Goal: Find specific page/section: Find specific page/section

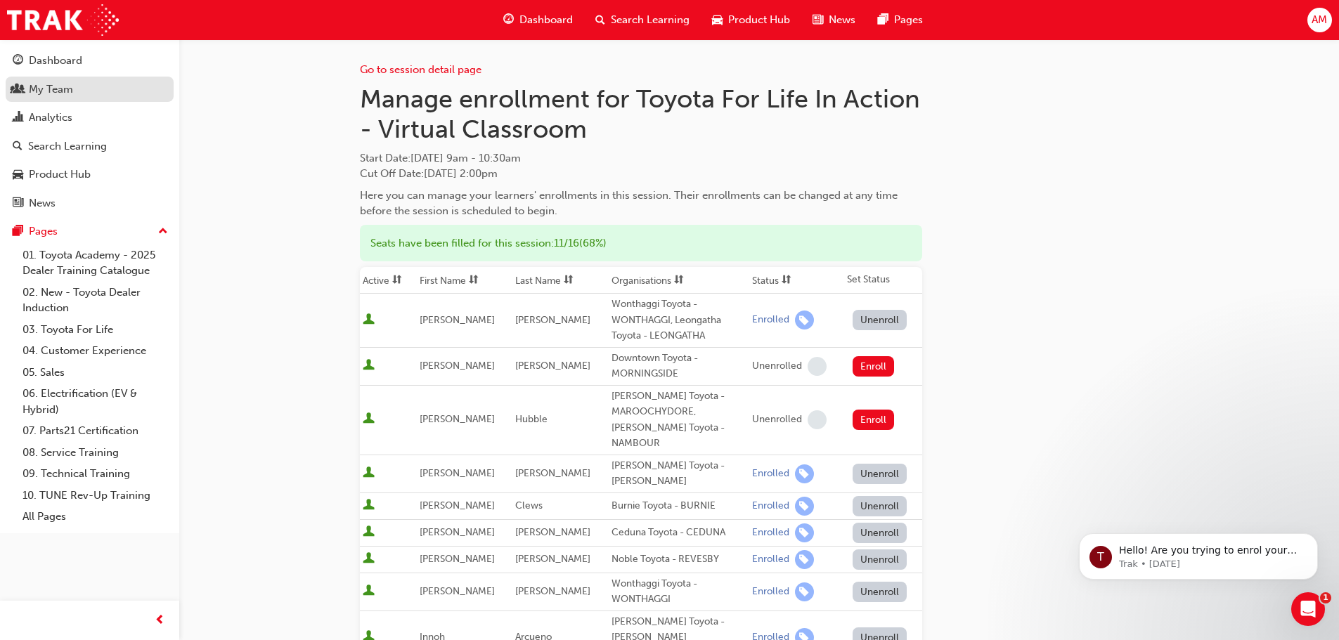
click at [144, 87] on div "My Team" at bounding box center [90, 90] width 154 height 18
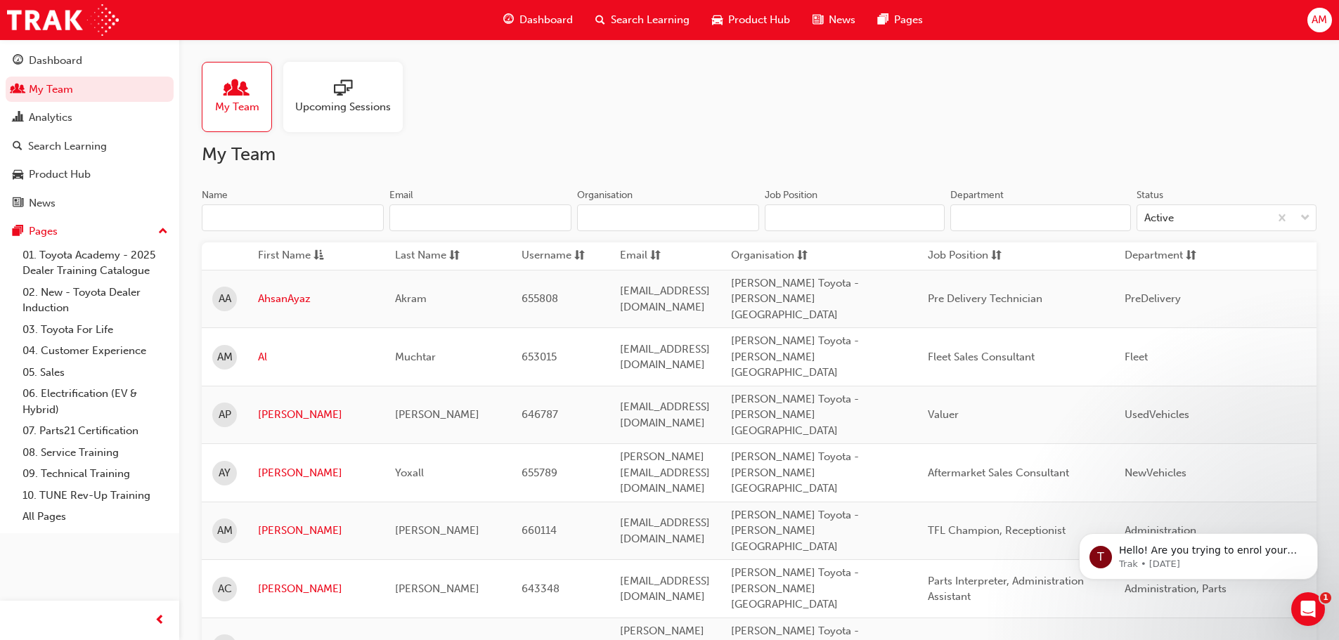
click at [336, 223] on input "Name" at bounding box center [293, 218] width 182 height 27
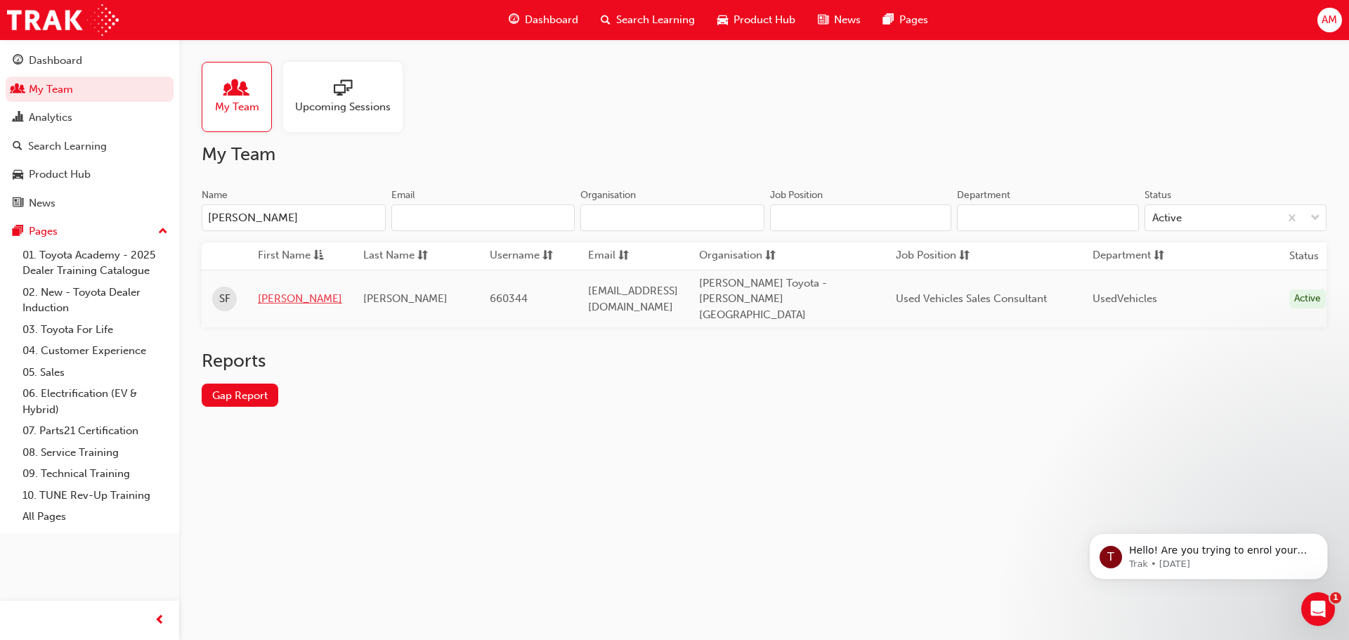
type input "[PERSON_NAME]"
click at [273, 291] on link "[PERSON_NAME]" at bounding box center [300, 299] width 84 height 16
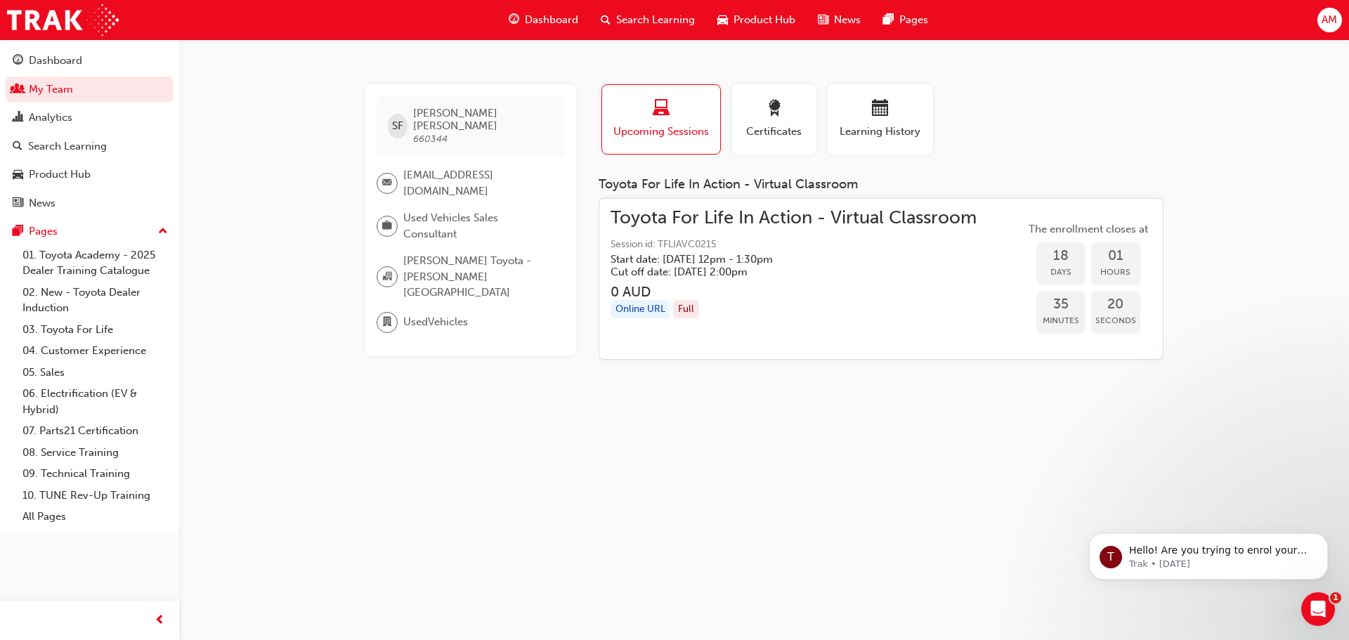
click at [1018, 124] on div "Profile Upcoming Sessions Certificates Learning History" at bounding box center [881, 125] width 593 height 82
